Goal: Task Accomplishment & Management: Manage account settings

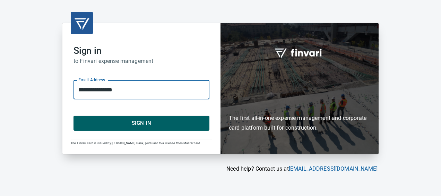
click at [145, 124] on span "Sign In" at bounding box center [141, 122] width 121 height 9
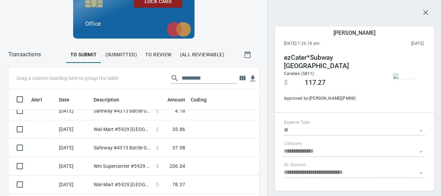
scroll to position [126, 0]
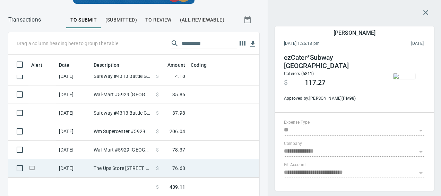
click at [165, 164] on span at bounding box center [166, 167] width 14 height 7
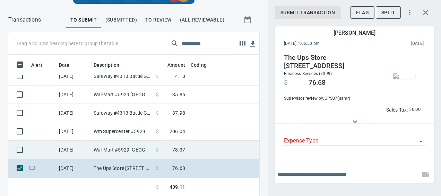
click at [180, 146] on span "78.37" at bounding box center [178, 149] width 13 height 7
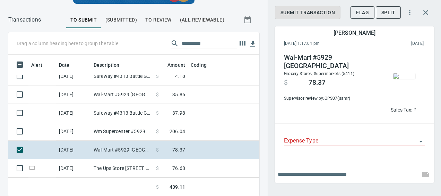
click at [413, 79] on img "button" at bounding box center [404, 76] width 22 height 6
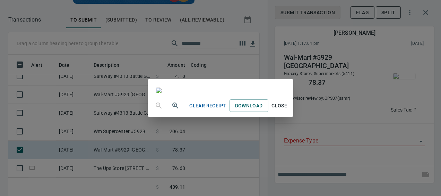
scroll to position [212, 0]
click at [288, 110] on span "Close" at bounding box center [279, 105] width 17 height 9
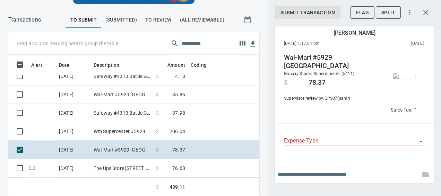
scroll to position [131, 235]
click at [286, 143] on input "Expense Type" at bounding box center [350, 141] width 133 height 10
click at [305, 133] on label "Expense Type" at bounding box center [297, 133] width 26 height 4
click at [305, 136] on input "Expense Type" at bounding box center [350, 141] width 133 height 10
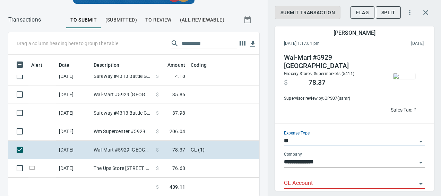
type input "**"
click at [291, 180] on input "GL Account" at bounding box center [350, 183] width 133 height 10
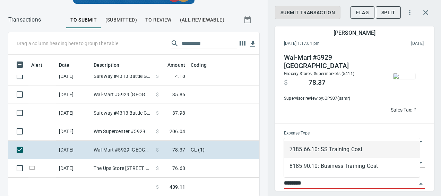
click at [334, 152] on li "7185.66.10: SS Training Cost" at bounding box center [352, 149] width 136 height 17
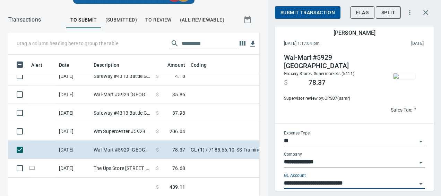
scroll to position [34, 0]
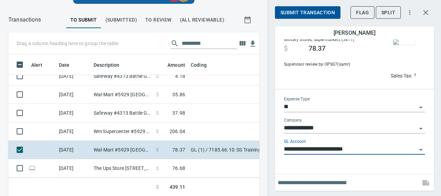
type input "**********"
click at [316, 177] on input "text" at bounding box center [348, 182] width 140 height 11
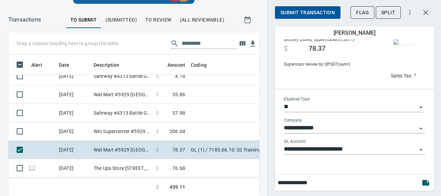
type input "**********"
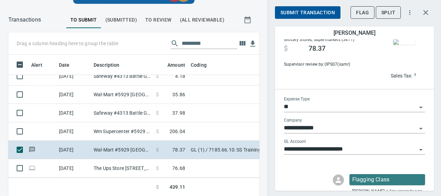
scroll to position [60, 0]
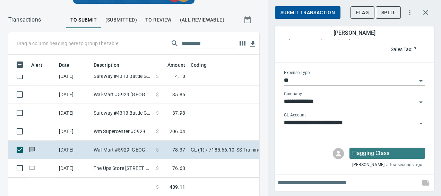
click at [295, 10] on span "Submit Transaction" at bounding box center [308, 12] width 54 height 9
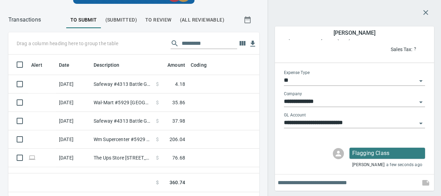
scroll to position [0, 0]
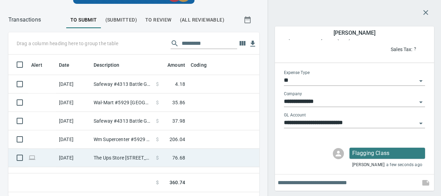
click at [172, 158] on span at bounding box center [166, 157] width 14 height 7
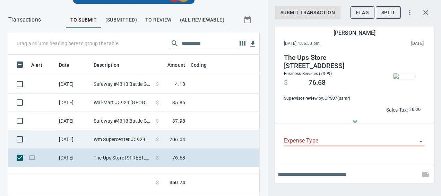
click at [108, 142] on td "Wm Supercenter #5929 Battle Ground WA" at bounding box center [122, 139] width 62 height 18
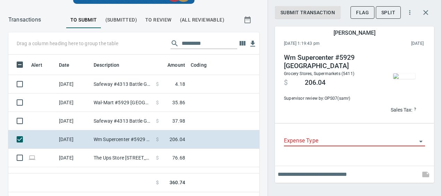
click at [400, 79] on img "button" at bounding box center [404, 76] width 22 height 6
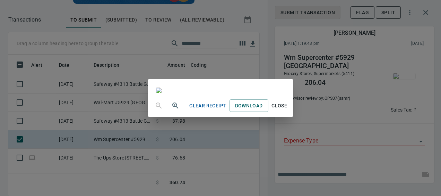
scroll to position [99, 0]
click at [288, 110] on span "Close" at bounding box center [279, 105] width 17 height 9
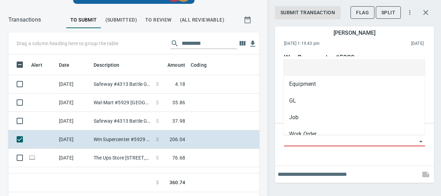
click at [316, 142] on input "Expense Type" at bounding box center [350, 141] width 133 height 10
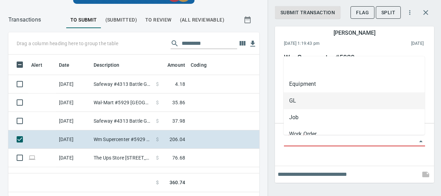
click at [291, 100] on li "GL" at bounding box center [354, 100] width 141 height 17
type input "**"
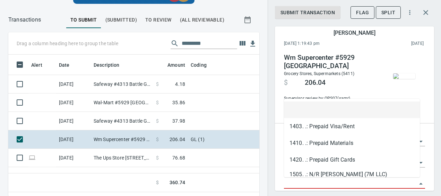
click at [286, 181] on input "GL Account" at bounding box center [350, 183] width 133 height 10
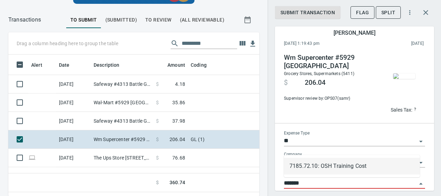
click at [341, 166] on li "7185.72.10: OSH Training Cost" at bounding box center [352, 166] width 136 height 17
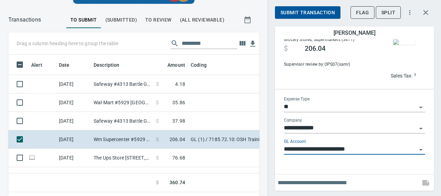
scroll to position [0, 0]
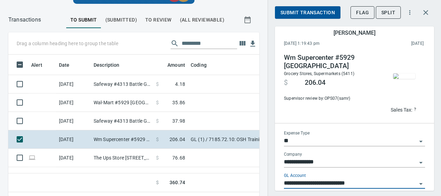
type input "**********"
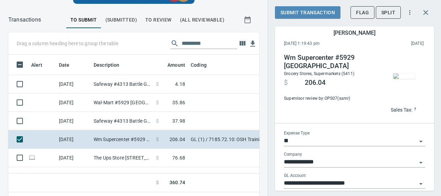
click at [294, 12] on span "Submit Transaction" at bounding box center [308, 12] width 54 height 9
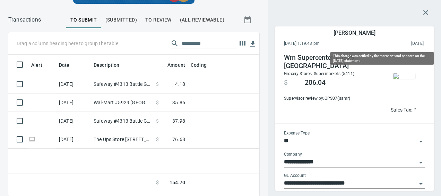
click at [397, 43] on span "2025/09/27" at bounding box center [395, 43] width 58 height 7
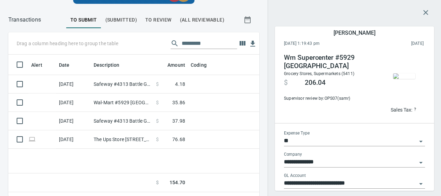
drag, startPoint x: 392, startPoint y: 43, endPoint x: 425, endPoint y: 44, distance: 32.6
click at [425, 44] on div "September 24th 2025, 1:19:43 pm 2025/09/27" at bounding box center [355, 43] width 152 height 9
drag, startPoint x: 425, startPoint y: 44, endPoint x: 417, endPoint y: 44, distance: 7.6
click at [417, 44] on span "2025/09/27" at bounding box center [395, 43] width 58 height 7
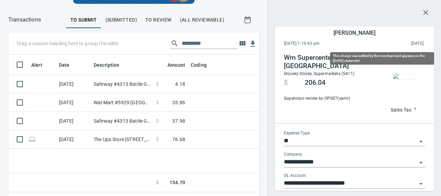
click at [418, 43] on span "2025/09/27" at bounding box center [395, 43] width 58 height 7
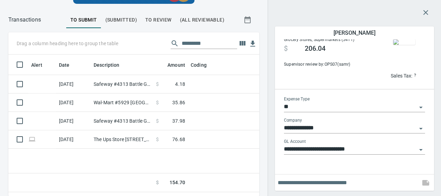
scroll to position [34, 0]
click at [167, 167] on div "Alert Date Description Amount Coding 9/25/2025 Safeway #4313 Battle Ground WA $…" at bounding box center [133, 122] width 251 height 137
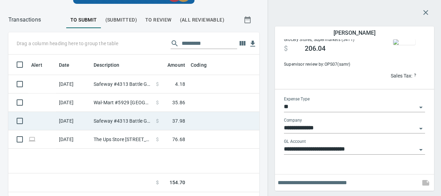
click at [136, 118] on td "Safeway #4313 Battle Ground WA" at bounding box center [122, 121] width 62 height 18
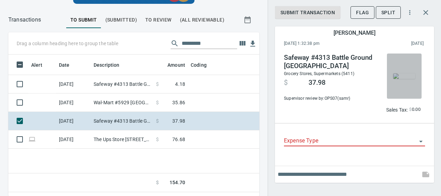
click at [401, 79] on img "button" at bounding box center [404, 76] width 22 height 6
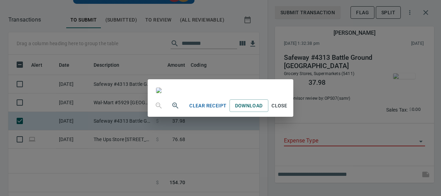
scroll to position [50, 0]
click at [400, 162] on div "Clear Receipt Download Close" at bounding box center [220, 98] width 441 height 196
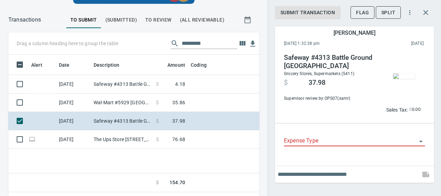
click at [341, 147] on div "Expense Type" at bounding box center [354, 140] width 141 height 21
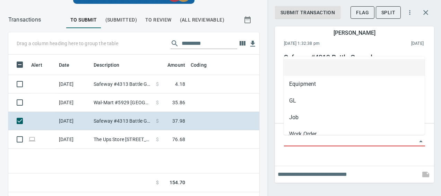
click at [324, 139] on input "Expense Type" at bounding box center [350, 141] width 133 height 10
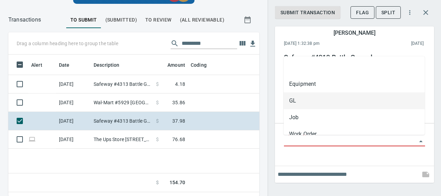
click at [297, 105] on li "GL" at bounding box center [354, 100] width 141 height 17
type input "**"
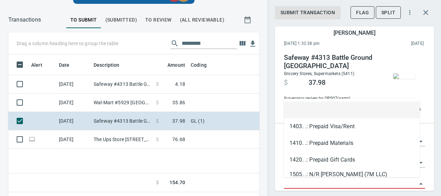
click at [289, 181] on input "GL Account" at bounding box center [350, 183] width 133 height 10
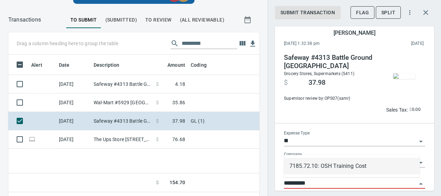
click at [310, 165] on li "7185.72.10: OSH Training Cost" at bounding box center [352, 166] width 136 height 17
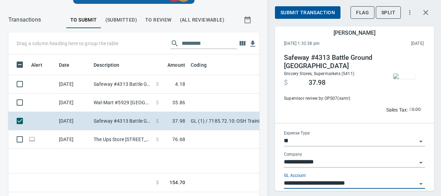
type input "**********"
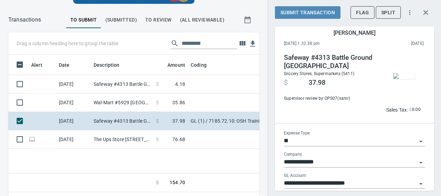
click at [296, 12] on span "Submit Transaction" at bounding box center [308, 12] width 54 height 9
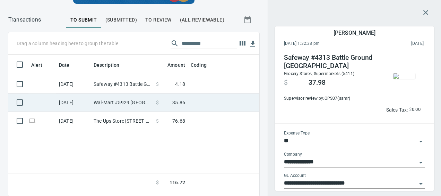
click at [170, 93] on td "$ 35.86" at bounding box center [170, 102] width 35 height 18
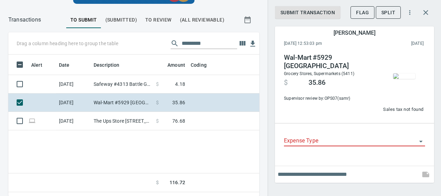
click at [405, 79] on img "button" at bounding box center [404, 76] width 22 height 6
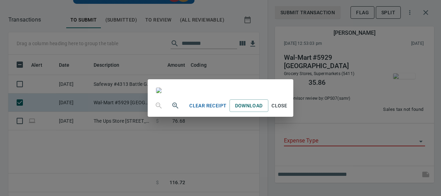
scroll to position [126, 0]
click at [288, 110] on span "Close" at bounding box center [279, 105] width 17 height 9
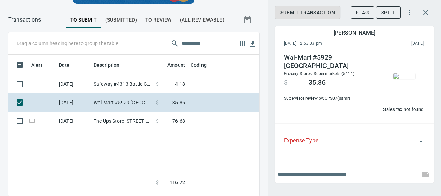
click at [308, 144] on input "Expense Type" at bounding box center [350, 141] width 133 height 10
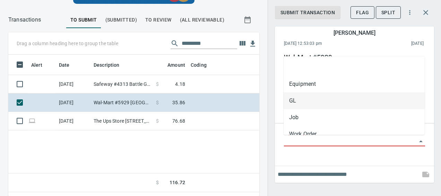
click at [289, 101] on li "GL" at bounding box center [354, 100] width 141 height 17
type input "**"
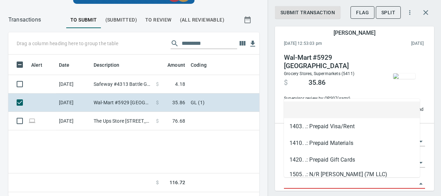
click at [292, 185] on input "GL Account" at bounding box center [350, 183] width 133 height 10
paste input "**********"
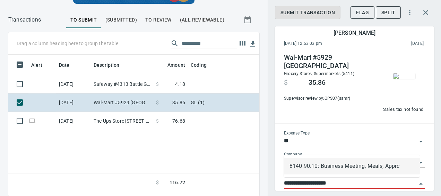
click at [359, 164] on li "8140.90.10: Business Meeting, Meals, Apprc" at bounding box center [352, 166] width 136 height 17
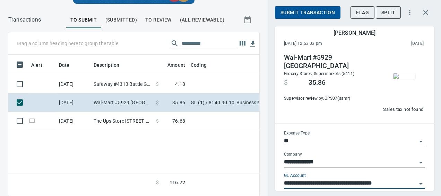
scroll to position [34, 0]
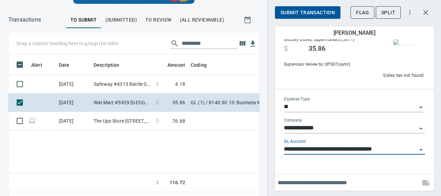
type input "**********"
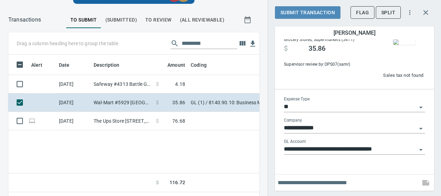
click at [307, 9] on span "Submit Transaction" at bounding box center [308, 12] width 54 height 9
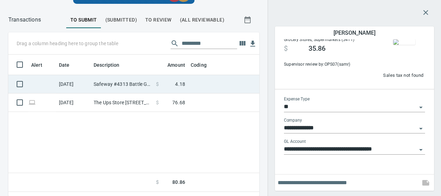
click at [196, 83] on td at bounding box center [274, 84] width 173 height 18
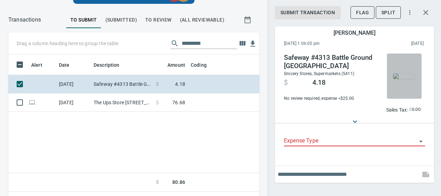
click at [408, 79] on img "button" at bounding box center [404, 76] width 22 height 6
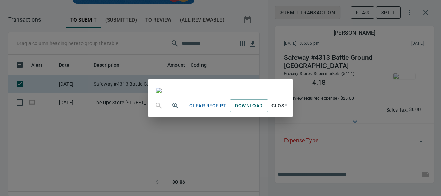
scroll to position [28, 0]
click at [288, 110] on span "Close" at bounding box center [279, 105] width 17 height 9
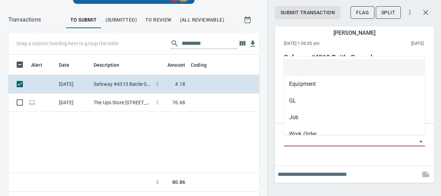
click at [294, 140] on input "Expense Type" at bounding box center [350, 141] width 133 height 10
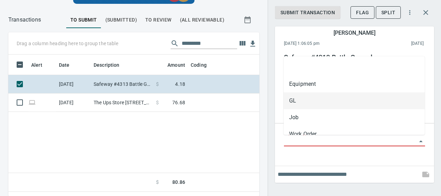
click at [294, 101] on li "GL" at bounding box center [354, 100] width 141 height 17
type input "**"
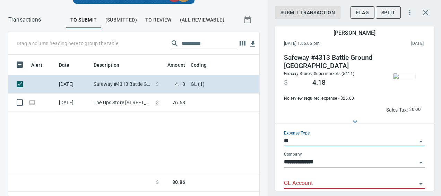
click at [293, 182] on input "GL Account" at bounding box center [350, 183] width 133 height 10
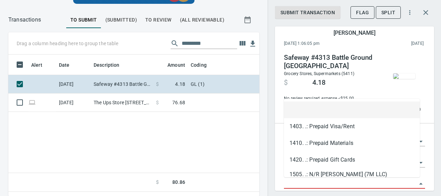
paste input "**********"
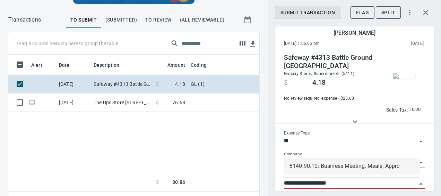
click at [326, 175] on div "8140.90.10: Business Meeting, Meals, Apprc" at bounding box center [352, 166] width 136 height 22
click at [321, 169] on li "8140.90.10: Business Meeting, Meals, Apprc" at bounding box center [352, 166] width 136 height 17
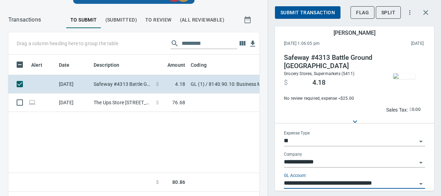
type input "**********"
click at [310, 13] on span "Submit Transaction" at bounding box center [308, 12] width 54 height 9
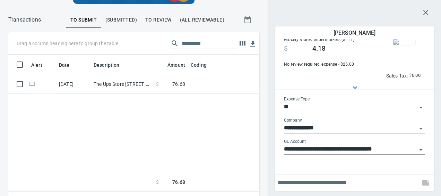
scroll to position [0, 0]
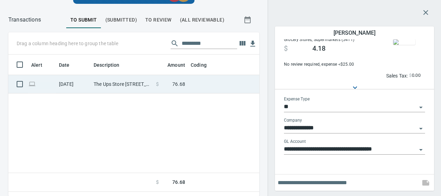
click at [145, 83] on td "The Ups Store 3703 Battle Ground WA" at bounding box center [122, 84] width 62 height 18
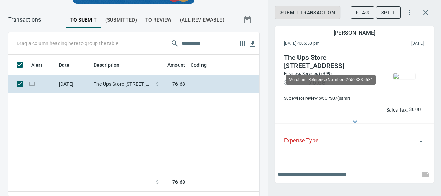
scroll to position [131, 235]
click at [419, 74] on button "button" at bounding box center [404, 75] width 35 height 45
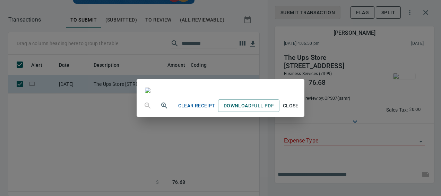
scroll to position [33, 0]
click at [151, 93] on img at bounding box center [148, 90] width 6 height 6
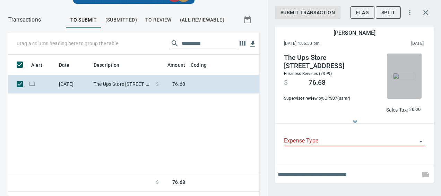
click at [406, 76] on img "button" at bounding box center [404, 76] width 22 height 6
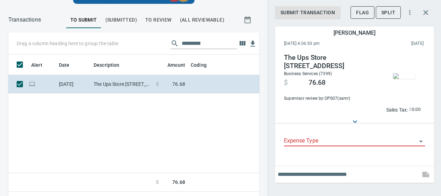
click at [400, 79] on img "button" at bounding box center [404, 76] width 22 height 6
click at [399, 79] on img "button" at bounding box center [404, 76] width 22 height 6
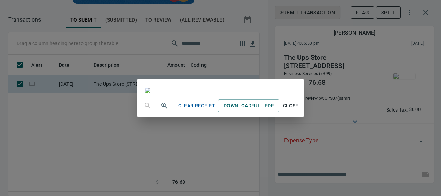
scroll to position [212, 0]
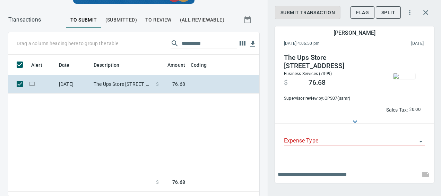
click at [398, 79] on img "button" at bounding box center [404, 76] width 22 height 6
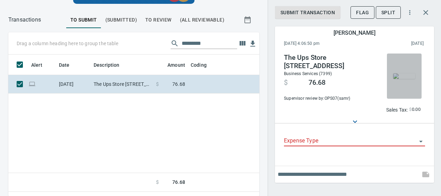
click at [408, 78] on img "button" at bounding box center [404, 76] width 22 height 6
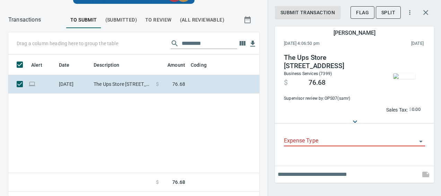
click at [154, 14] on button "To Review" at bounding box center [158, 19] width 35 height 17
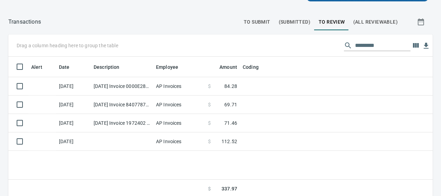
scroll to position [78, 0]
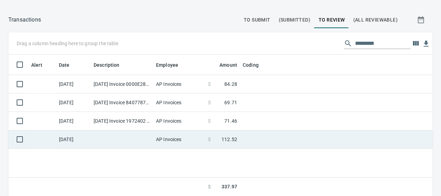
click at [178, 132] on td "AP Invoices" at bounding box center [179, 139] width 52 height 18
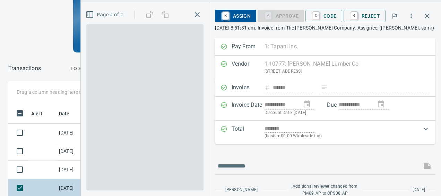
scroll to position [1, 1]
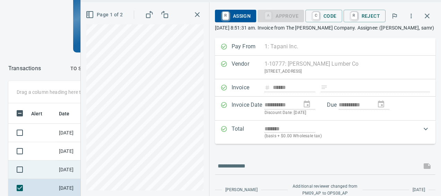
click at [51, 172] on td at bounding box center [42, 169] width 28 height 18
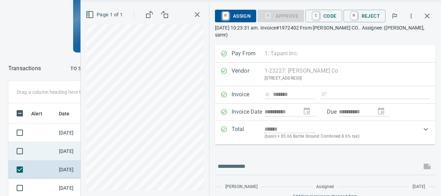
click at [58, 146] on td "[DATE]" at bounding box center [73, 151] width 35 height 18
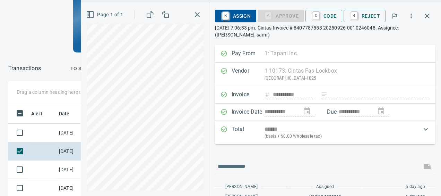
click at [226, 139] on div "**********" at bounding box center [261, 99] width 360 height 194
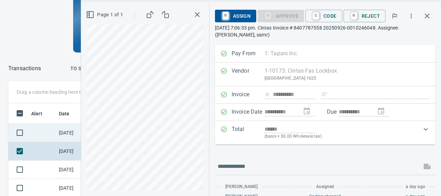
click at [60, 124] on td "[DATE]" at bounding box center [73, 133] width 35 height 18
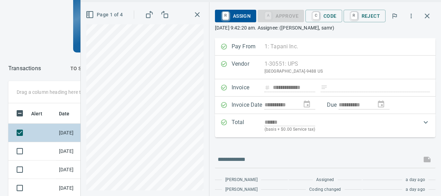
click at [57, 134] on td "[DATE]" at bounding box center [73, 133] width 35 height 18
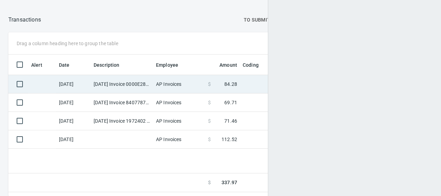
scroll to position [136, 413]
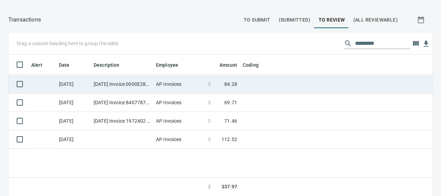
click at [88, 85] on td "[DATE]" at bounding box center [73, 84] width 35 height 18
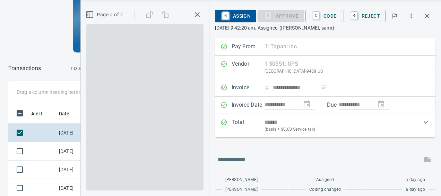
scroll to position [131, 240]
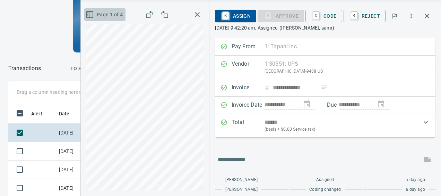
click at [89, 16] on rect "button" at bounding box center [90, 14] width 6 height 6
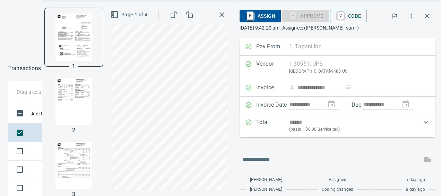
click at [66, 100] on img "button" at bounding box center [73, 101] width 47 height 47
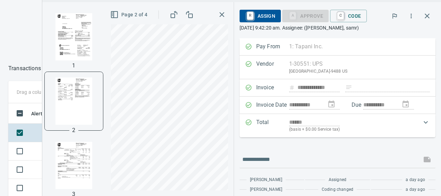
click at [64, 156] on img "button" at bounding box center [73, 165] width 47 height 47
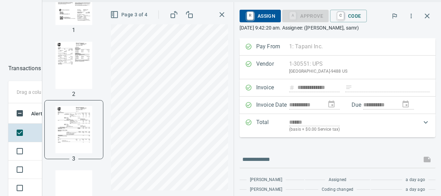
scroll to position [25, 0]
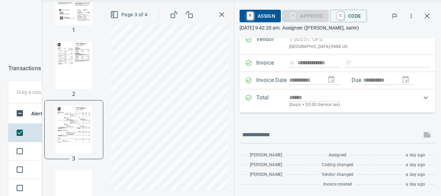
click at [397, 98] on div "******" at bounding box center [353, 97] width 128 height 8
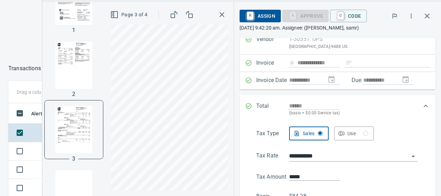
click at [411, 103] on div "******" at bounding box center [353, 106] width 128 height 8
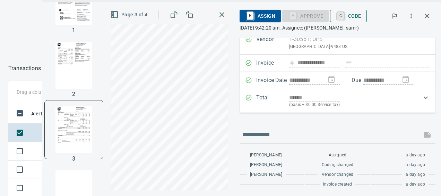
click at [342, 12] on link "C" at bounding box center [341, 16] width 7 height 8
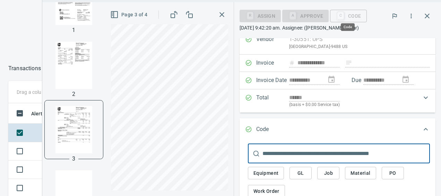
scroll to position [131, 240]
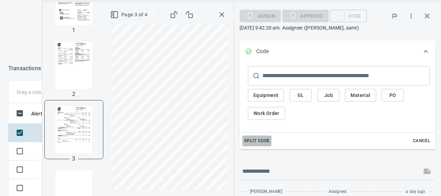
click at [251, 142] on span "Split Code" at bounding box center [257, 141] width 26 height 8
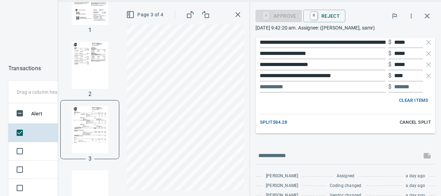
scroll to position [348, 0]
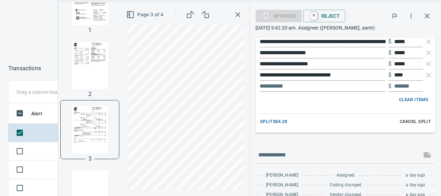
click at [404, 97] on span "Clear Items" at bounding box center [413, 100] width 29 height 8
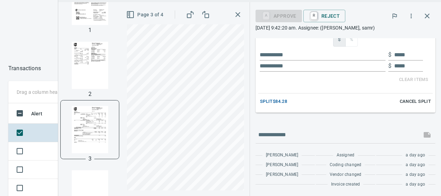
scroll to position [120, 0]
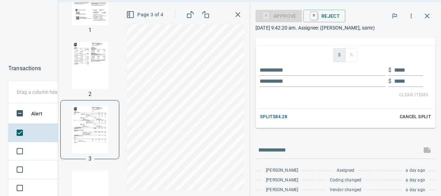
click at [389, 69] on p "$" at bounding box center [390, 70] width 3 height 8
click at [121, 73] on div "Page 3 of 4" at bounding box center [185, 99] width 128 height 194
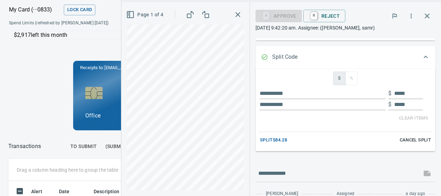
scroll to position [97, 0]
click at [125, 9] on button "Page 1 of 4" at bounding box center [145, 14] width 41 height 13
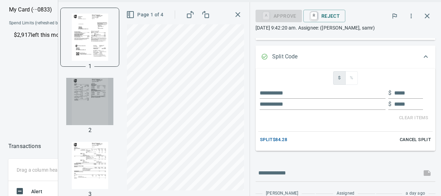
click at [86, 92] on img "button" at bounding box center [89, 101] width 47 height 47
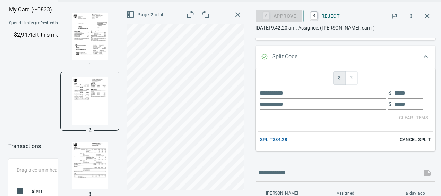
click at [70, 167] on img "button" at bounding box center [89, 165] width 47 height 47
click at [403, 93] on input "text" at bounding box center [409, 92] width 29 height 11
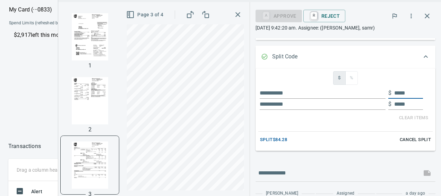
type input "*"
type input "*****"
click at [395, 105] on input "text" at bounding box center [409, 104] width 29 height 11
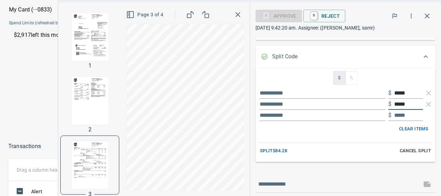
type input "*****"
click at [400, 115] on input "text" at bounding box center [409, 115] width 29 height 11
type input "*****"
click at [337, 117] on input "text" at bounding box center [323, 115] width 126 height 11
type input "*********"
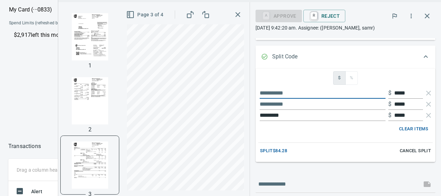
click at [295, 92] on input "text" at bounding box center [323, 92] width 126 height 11
click at [275, 92] on input "text" at bounding box center [323, 92] width 126 height 11
type input "*********"
click at [264, 102] on input "text" at bounding box center [323, 104] width 126 height 11
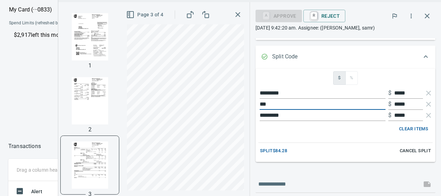
type input "***"
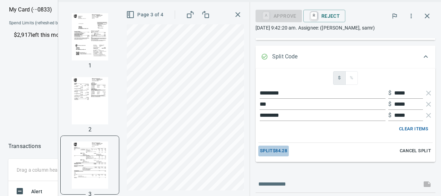
click at [271, 150] on span "Split $84.28" at bounding box center [273, 151] width 27 height 8
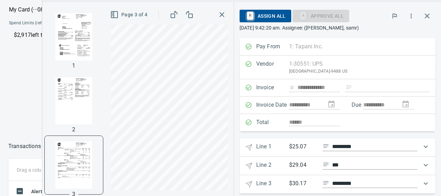
scroll to position [10, 0]
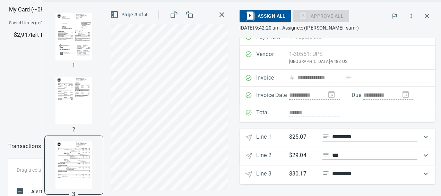
click at [296, 175] on p "$30.17" at bounding box center [303, 173] width 28 height 9
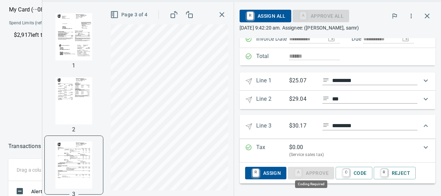
scroll to position [131, 240]
click at [363, 175] on span "C Code" at bounding box center [354, 173] width 26 height 12
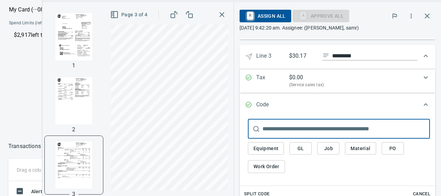
scroll to position [138, 0]
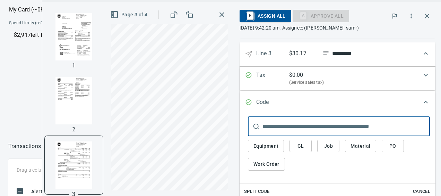
click at [303, 142] on span "GL" at bounding box center [300, 146] width 11 height 9
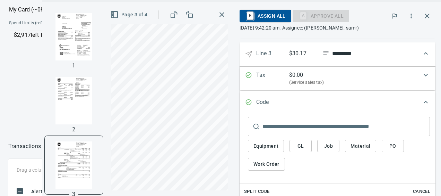
click at [300, 145] on span "GL" at bounding box center [300, 146] width 11 height 9
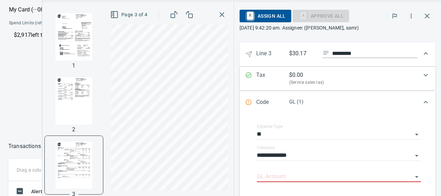
click at [300, 147] on div "**********" at bounding box center [339, 153] width 164 height 16
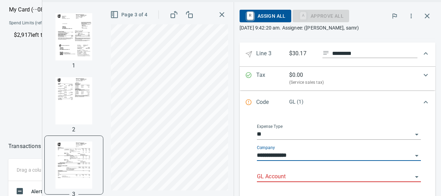
scroll to position [180, 0]
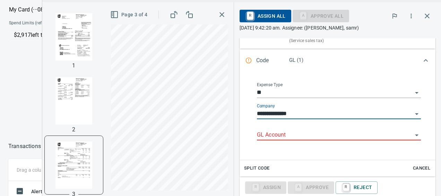
click at [270, 130] on input "GL Account" at bounding box center [335, 135] width 156 height 10
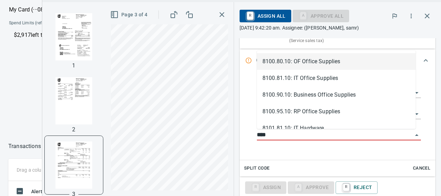
scroll to position [131, 240]
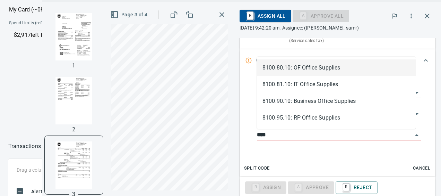
click at [320, 66] on li "8100.80.10: OF Office Supplies" at bounding box center [336, 67] width 159 height 17
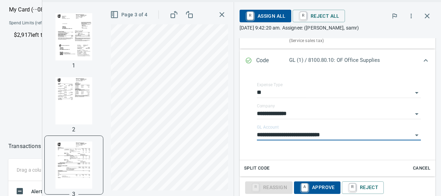
type input "**********"
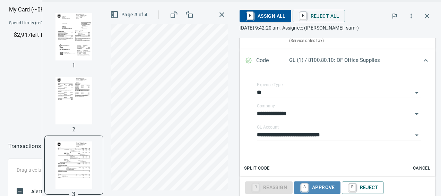
click at [317, 186] on span "A Approve" at bounding box center [317, 187] width 35 height 12
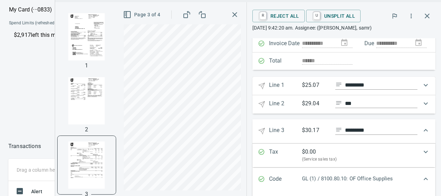
scroll to position [40, 0]
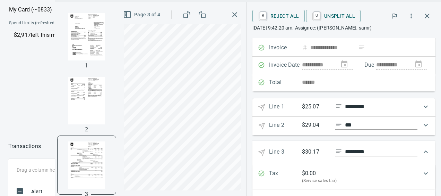
click at [427, 126] on div "Expand" at bounding box center [426, 125] width 17 height 17
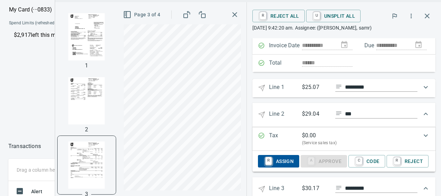
click at [282, 160] on span "R Assign" at bounding box center [279, 161] width 30 height 12
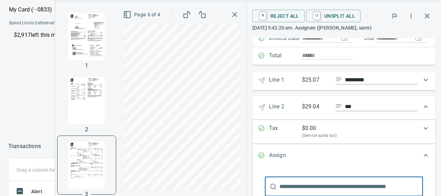
scroll to position [96, 0]
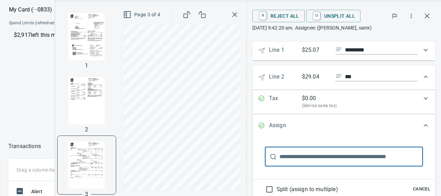
click at [296, 156] on input "text" at bounding box center [352, 156] width 144 height 19
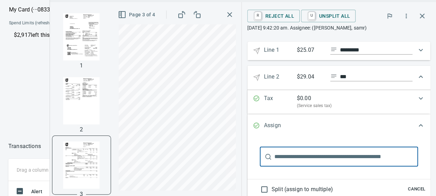
scroll to position [56, 0]
click at [269, 123] on p "Assign" at bounding box center [280, 125] width 33 height 9
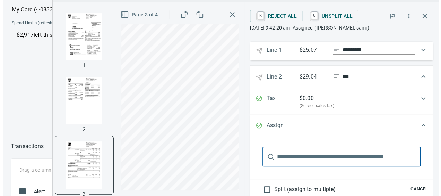
scroll to position [0, 0]
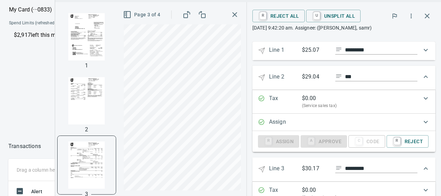
click at [350, 99] on div "$ 0.00" at bounding box center [360, 98] width 116 height 8
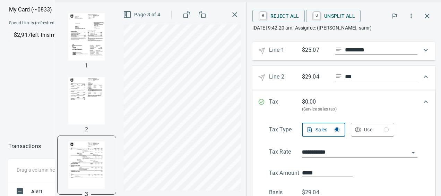
click at [424, 74] on icon "Expand" at bounding box center [426, 77] width 8 height 8
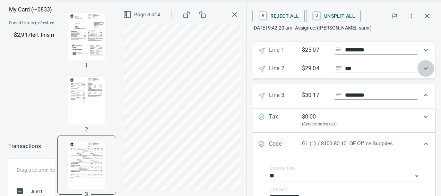
click at [424, 74] on div "Expand" at bounding box center [426, 68] width 17 height 17
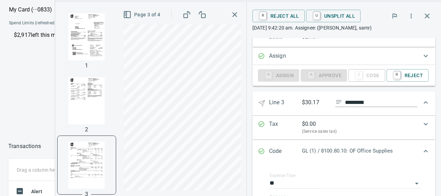
scroll to position [252, 0]
click at [358, 74] on div "C Code" at bounding box center [367, 74] width 37 height 6
click at [271, 60] on p "Assign" at bounding box center [285, 55] width 33 height 9
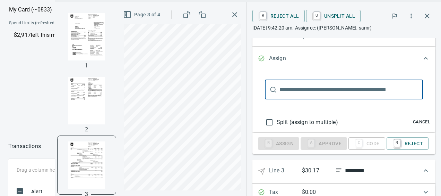
scroll to position [0, 0]
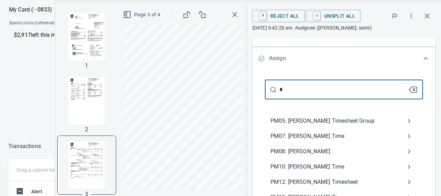
type input "**"
click at [184, 95] on div "**********" at bounding box center [248, 99] width 386 height 194
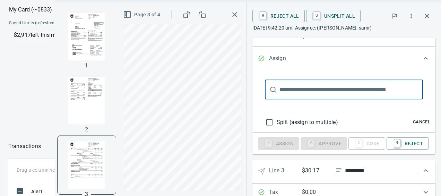
click at [242, 121] on div "Page 3 of 4" at bounding box center [182, 99] width 128 height 194
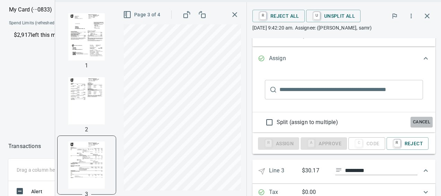
click at [418, 121] on span "Cancel" at bounding box center [422, 122] width 19 height 8
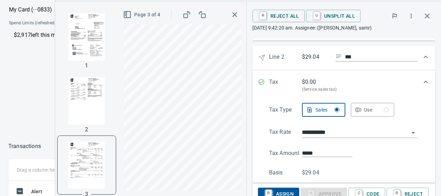
scroll to position [110, 0]
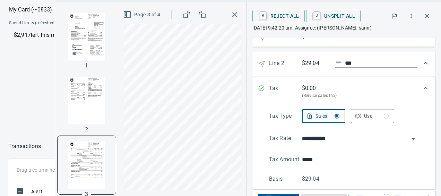
click at [422, 86] on icon "Expand" at bounding box center [426, 88] width 8 height 8
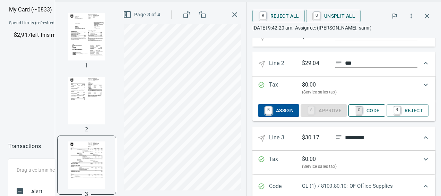
click at [357, 114] on link "C" at bounding box center [359, 111] width 7 height 8
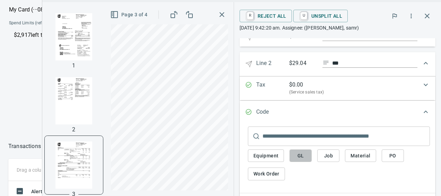
click at [298, 154] on span "GL" at bounding box center [300, 155] width 11 height 9
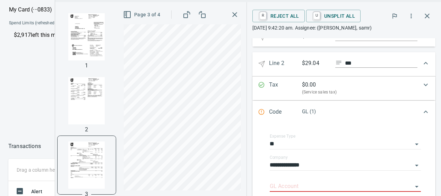
scroll to position [169, 0]
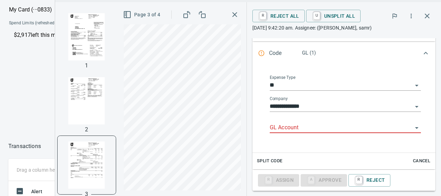
click at [276, 124] on input "GL Account" at bounding box center [341, 128] width 143 height 10
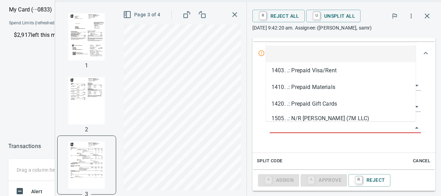
paste input "**********"
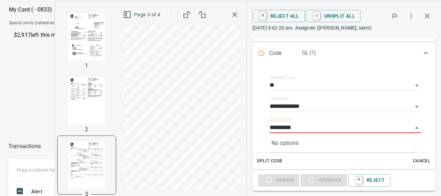
type input "**********"
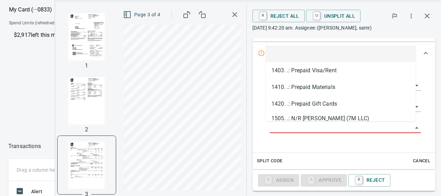
click at [287, 127] on input "GL Account" at bounding box center [341, 128] width 143 height 10
paste input "**********"
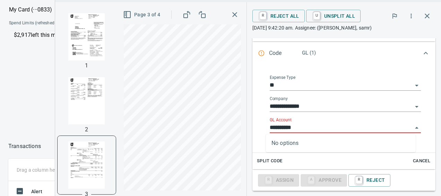
click at [280, 129] on input "**********" at bounding box center [341, 128] width 143 height 10
type input "**********"
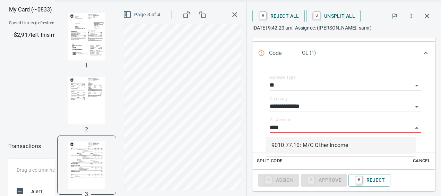
click at [335, 146] on li "9010.77.10: M/C Other Income" at bounding box center [341, 145] width 150 height 17
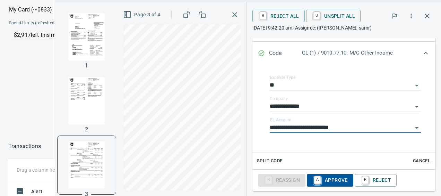
type input "**********"
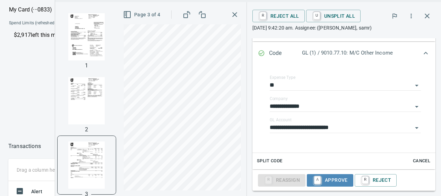
click at [329, 176] on span "A Approve" at bounding box center [330, 180] width 35 height 12
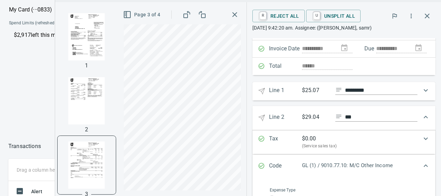
scroll to position [56, 0]
click at [422, 91] on icon "Expand" at bounding box center [426, 91] width 8 height 8
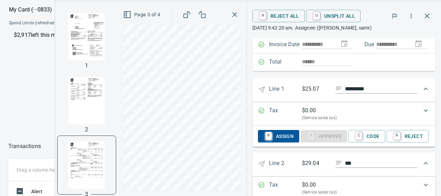
scroll to position [61, 0]
click at [366, 135] on span "C Code" at bounding box center [367, 136] width 26 height 12
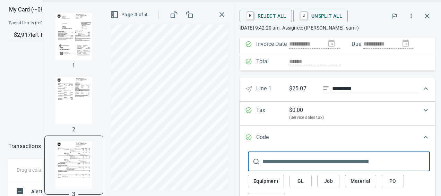
click at [300, 183] on span "GL" at bounding box center [300, 181] width 11 height 9
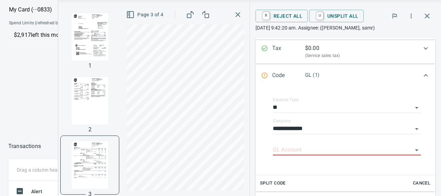
scroll to position [134, 0]
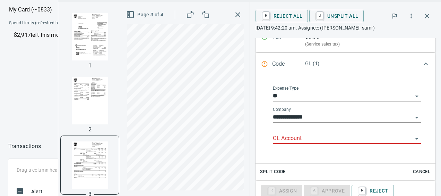
click at [300, 138] on input "GL Account" at bounding box center [343, 139] width 140 height 10
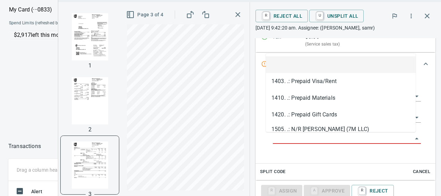
paste input "**********"
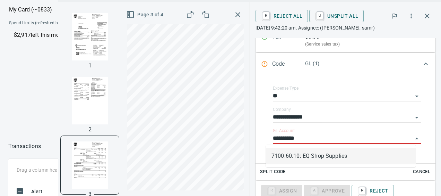
click at [301, 157] on li "7100.60.10: EQ Shop Supplies" at bounding box center [341, 155] width 150 height 17
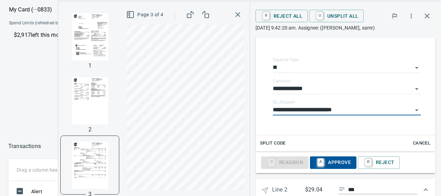
scroll to position [163, 0]
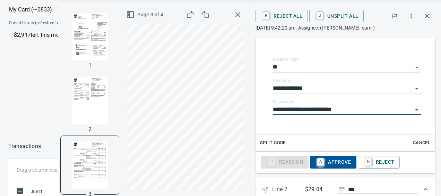
type input "**********"
click at [321, 162] on span "A Approve" at bounding box center [333, 162] width 35 height 12
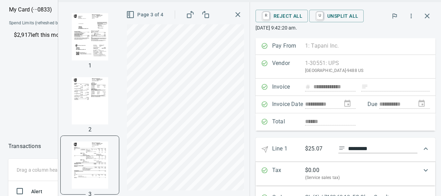
scroll to position [0, 0]
click at [427, 6] on div "**********" at bounding box center [345, 99] width 191 height 194
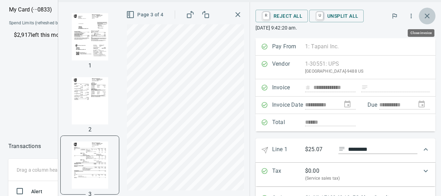
click at [428, 14] on icon "button" at bounding box center [427, 16] width 8 height 8
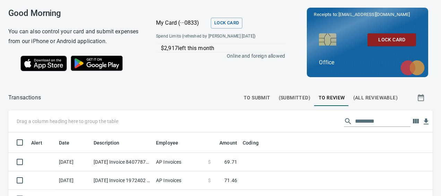
scroll to position [1, 1]
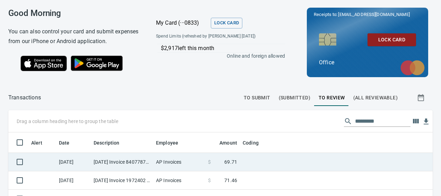
click at [168, 158] on td "AP Invoices" at bounding box center [179, 162] width 52 height 18
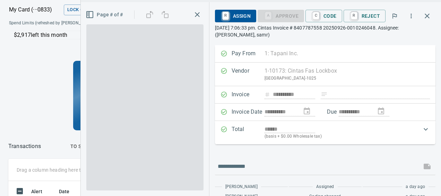
scroll to position [131, 235]
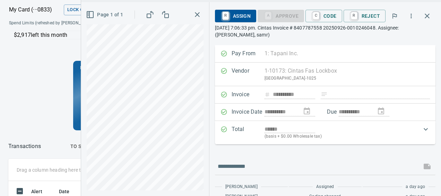
click at [325, 8] on div "R Assign A Approve C Code R Reject" at bounding box center [325, 16] width 221 height 17
click at [325, 11] on span "C Code" at bounding box center [324, 16] width 26 height 12
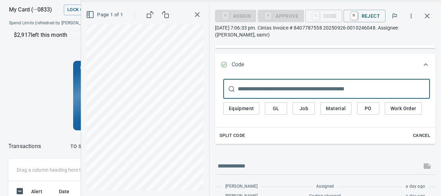
scroll to position [97, 0]
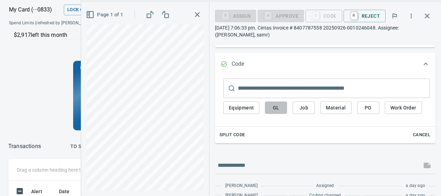
click at [280, 110] on span "GL" at bounding box center [276, 107] width 11 height 9
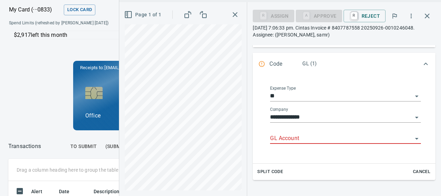
click at [297, 142] on input "GL Account" at bounding box center [341, 139] width 143 height 10
paste input "**********"
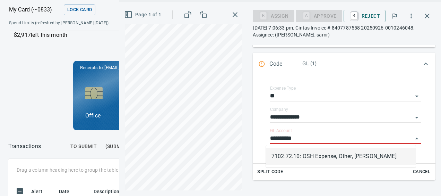
click at [314, 158] on li "7102.72.10: OSH Expense, Other, [PERSON_NAME]" at bounding box center [341, 156] width 150 height 17
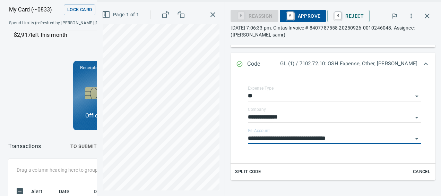
type input "**********"
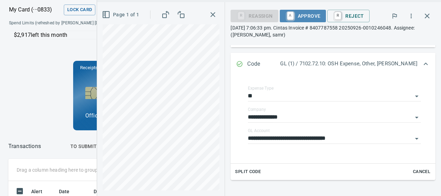
click at [314, 18] on span "A Approve" at bounding box center [303, 16] width 35 height 12
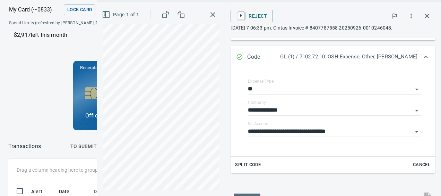
click at [32, 103] on div "Receipts to: [EMAIL_ADDRESS][DOMAIN_NAME] Lock Card Office" at bounding box center [134, 95] width 262 height 69
click at [219, 19] on button "button" at bounding box center [213, 14] width 12 height 12
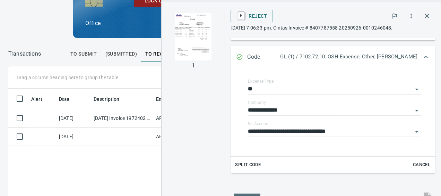
scroll to position [126, 0]
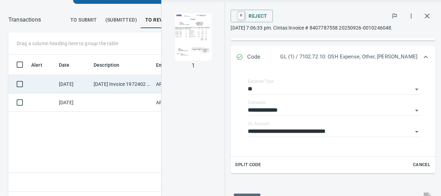
click at [108, 92] on td "[DATE] Invoice 1972402 from [PERSON_NAME] Co (1-23227)" at bounding box center [122, 84] width 62 height 18
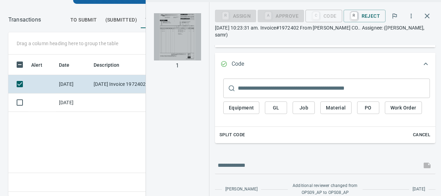
click at [170, 28] on img "button" at bounding box center [177, 36] width 47 height 47
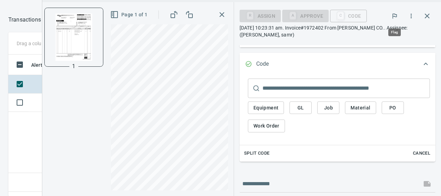
scroll to position [131, 235]
click at [295, 108] on span "GL" at bounding box center [300, 107] width 11 height 9
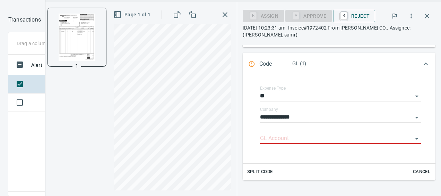
scroll to position [147, 0]
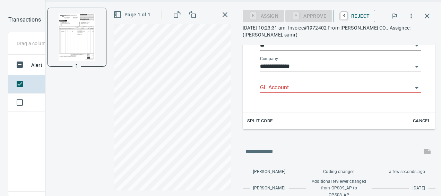
click at [275, 82] on div "GL Account" at bounding box center [340, 85] width 161 height 16
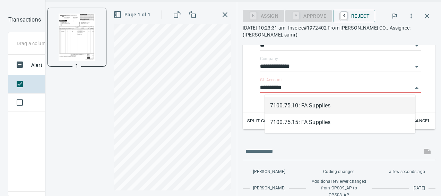
scroll to position [131, 235]
click at [302, 104] on li "7100.75.10: FA Supplies" at bounding box center [340, 105] width 151 height 17
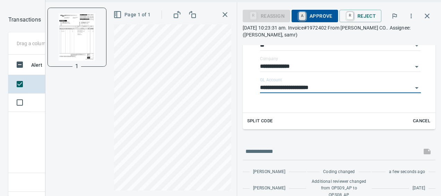
type input "**********"
click at [304, 12] on link "A" at bounding box center [302, 16] width 7 height 8
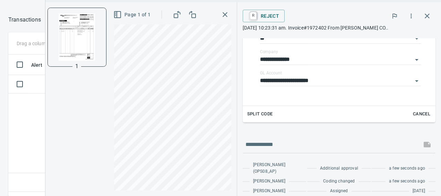
click at [429, 14] on icon "button" at bounding box center [427, 16] width 5 height 5
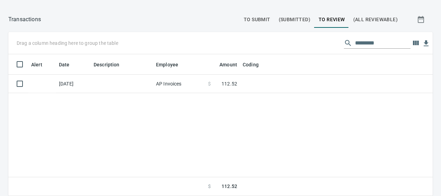
scroll to position [78, 0]
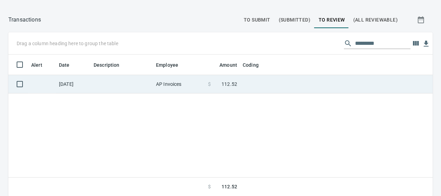
click at [129, 82] on td at bounding box center [122, 84] width 62 height 18
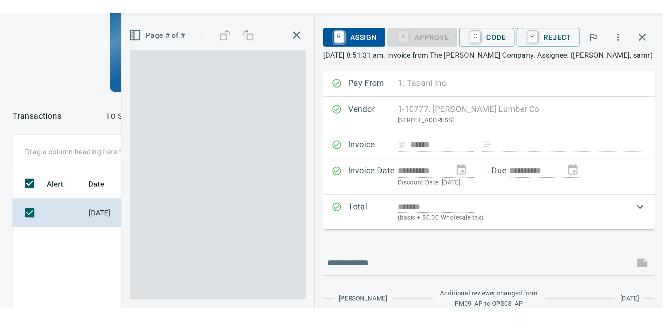
scroll to position [131, 235]
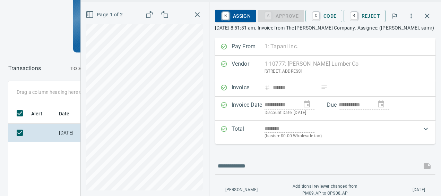
click at [36, 186] on div "Alert Date Description Employee Amount Coding [DATE] AP Invoices $ 112.52 $ 112…" at bounding box center [133, 171] width 251 height 137
click at [32, 45] on div "Receipts to: [EMAIL_ADDRESS][DOMAIN_NAME] Lock Card Office" at bounding box center [134, 17] width 262 height 69
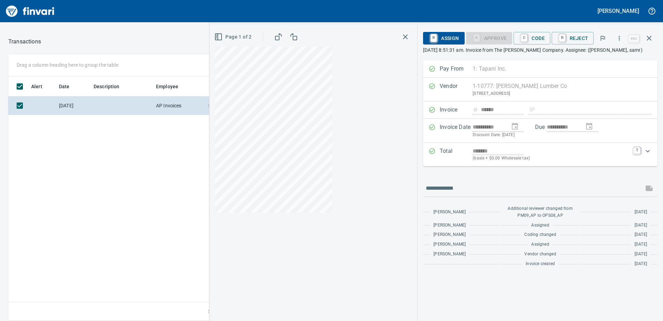
scroll to position [239, 463]
